Goal: Navigation & Orientation: Go to known website

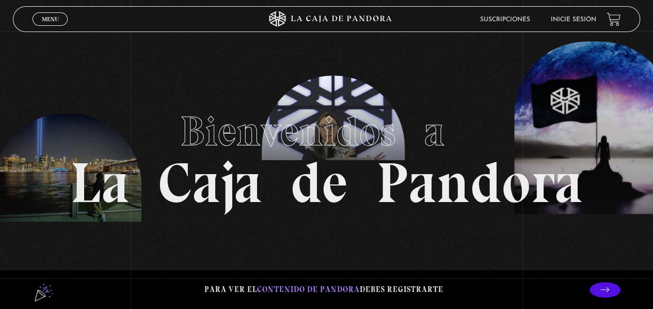
scroll to position [270, 0]
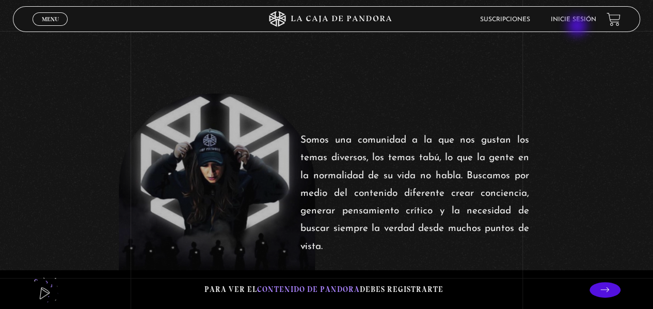
drag, startPoint x: 578, startPoint y: 27, endPoint x: 576, endPoint y: 20, distance: 7.2
click at [576, 20] on header "Menu Cerrar Suscripciones Inicie sesión" at bounding box center [326, 19] width 627 height 26
click at [576, 20] on link "Inicie sesión" at bounding box center [573, 20] width 45 height 6
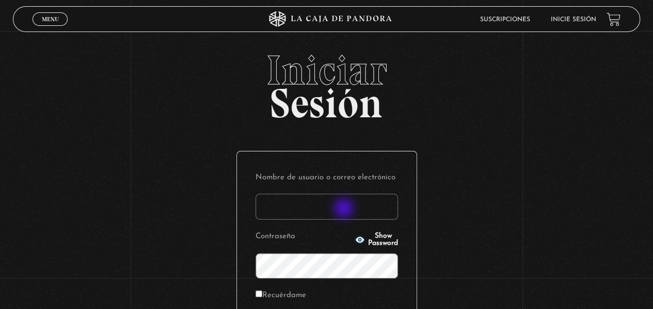
click at [345, 209] on input "Nombre de usuario o correo electrónico" at bounding box center [327, 207] width 143 height 26
type input "naty_juarez14@hotmail.com"
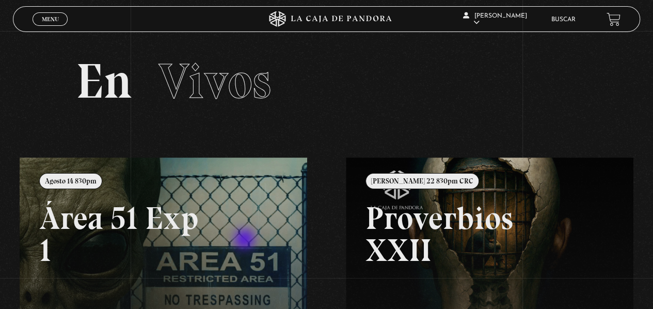
click at [246, 240] on link at bounding box center [346, 312] width 653 height 309
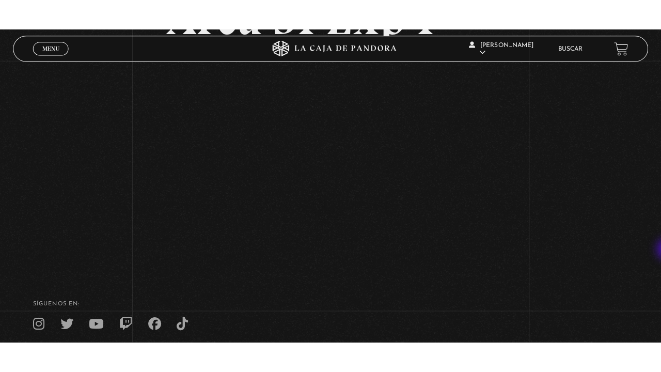
scroll to position [119, 0]
